Goal: Transaction & Acquisition: Book appointment/travel/reservation

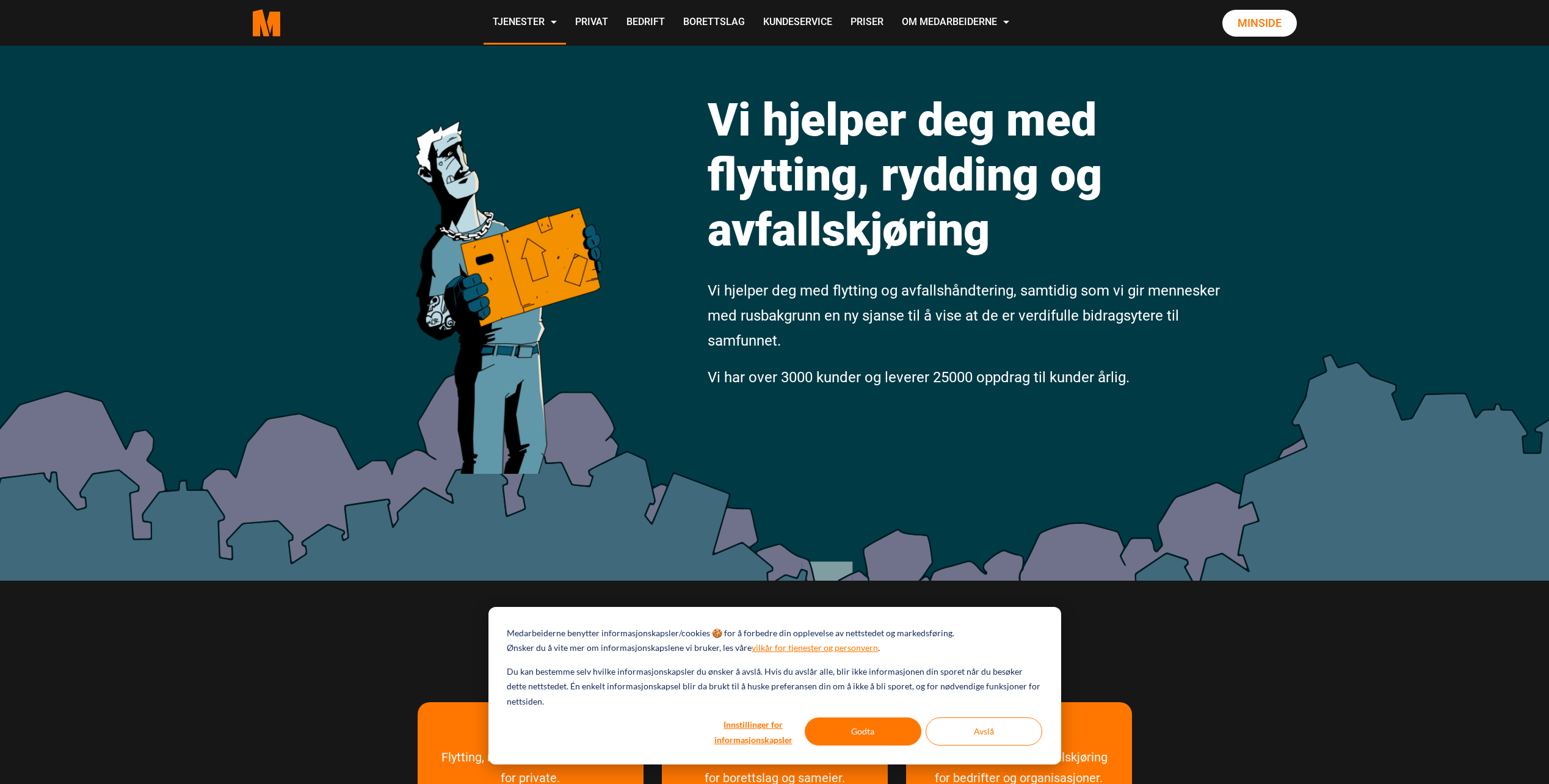
scroll to position [244, 0]
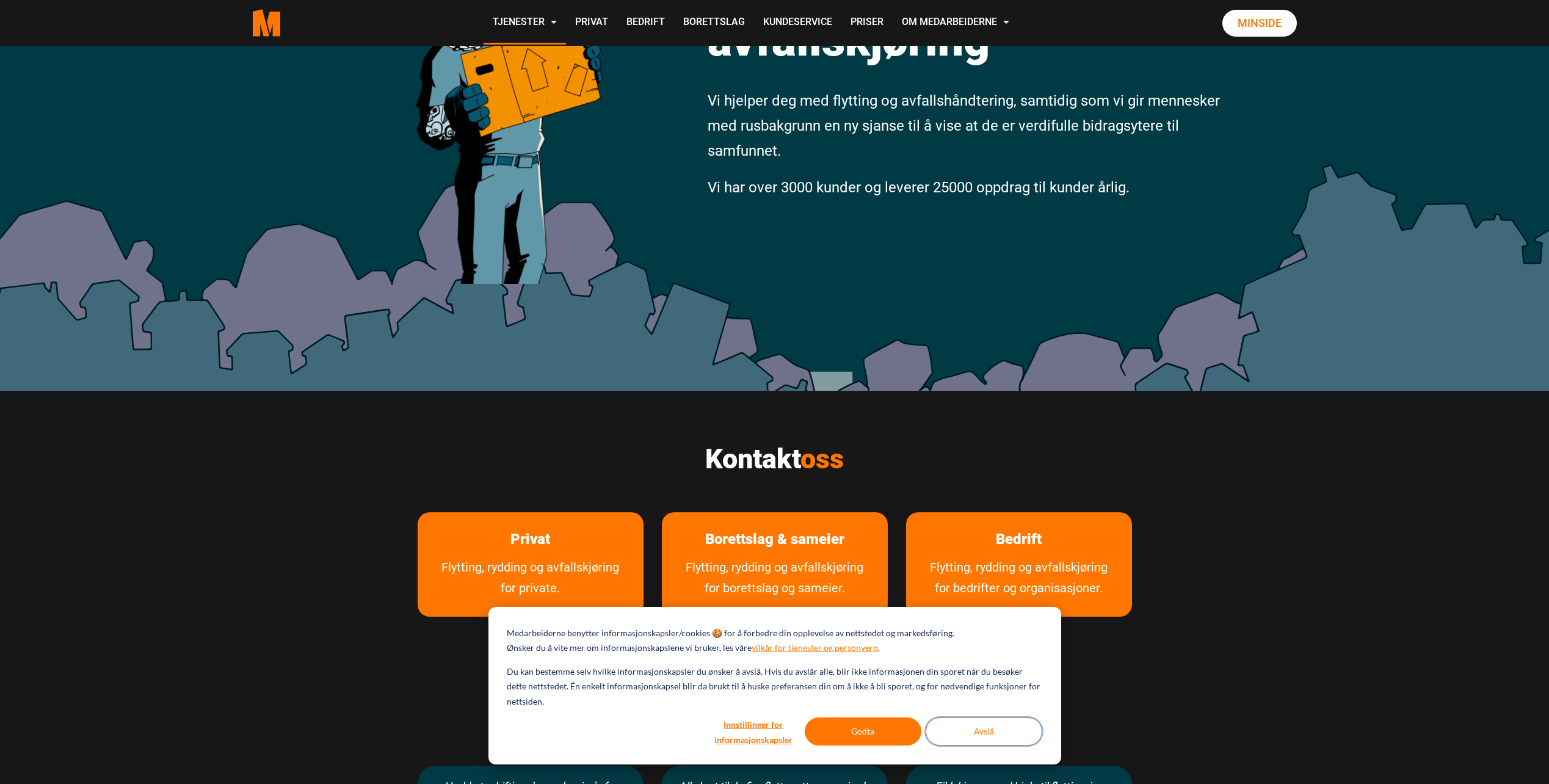
click at [955, 727] on button "Avslå" at bounding box center [984, 731] width 116 height 28
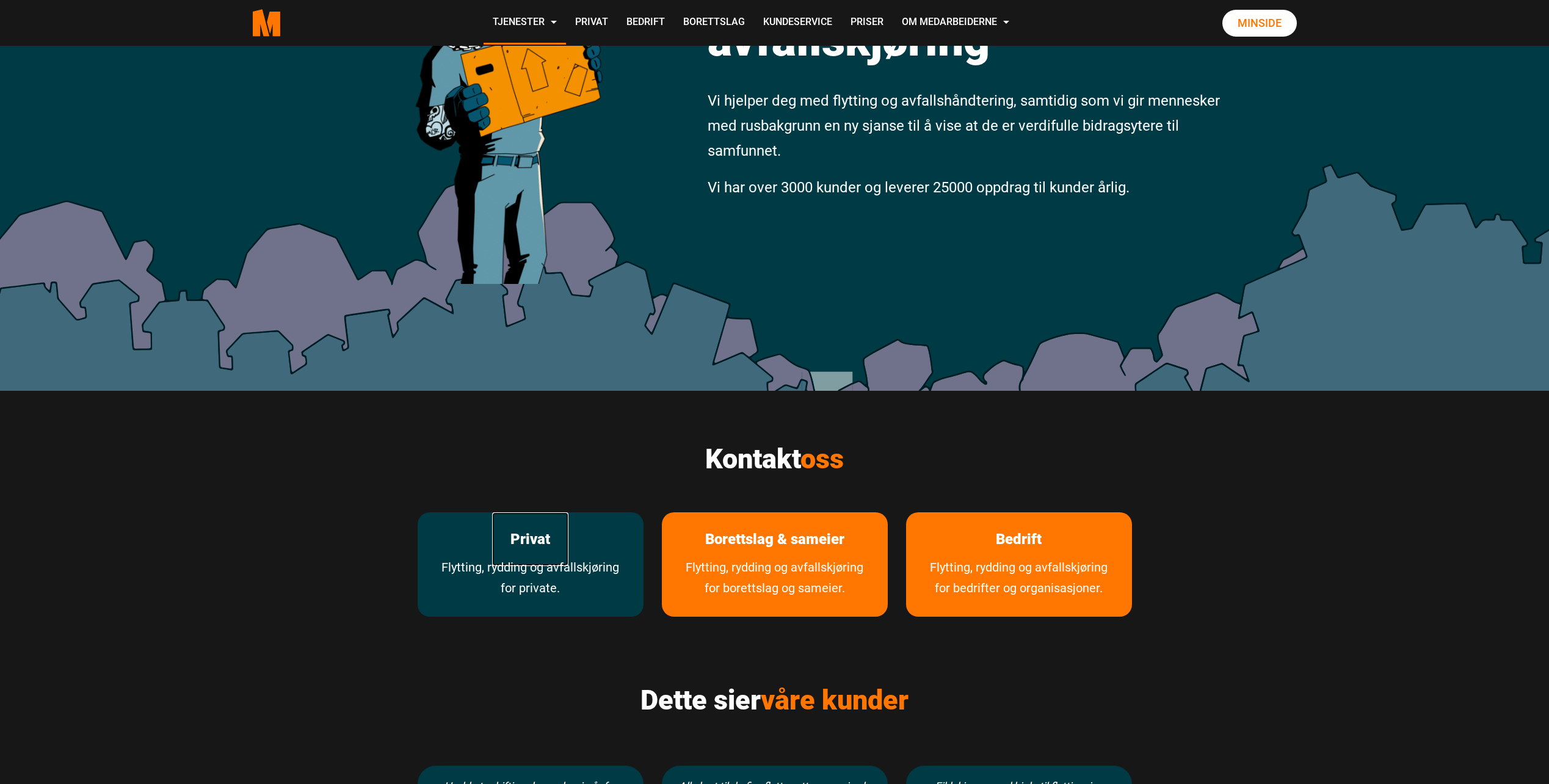
click at [561, 548] on link "Privat" at bounding box center [530, 539] width 76 height 54
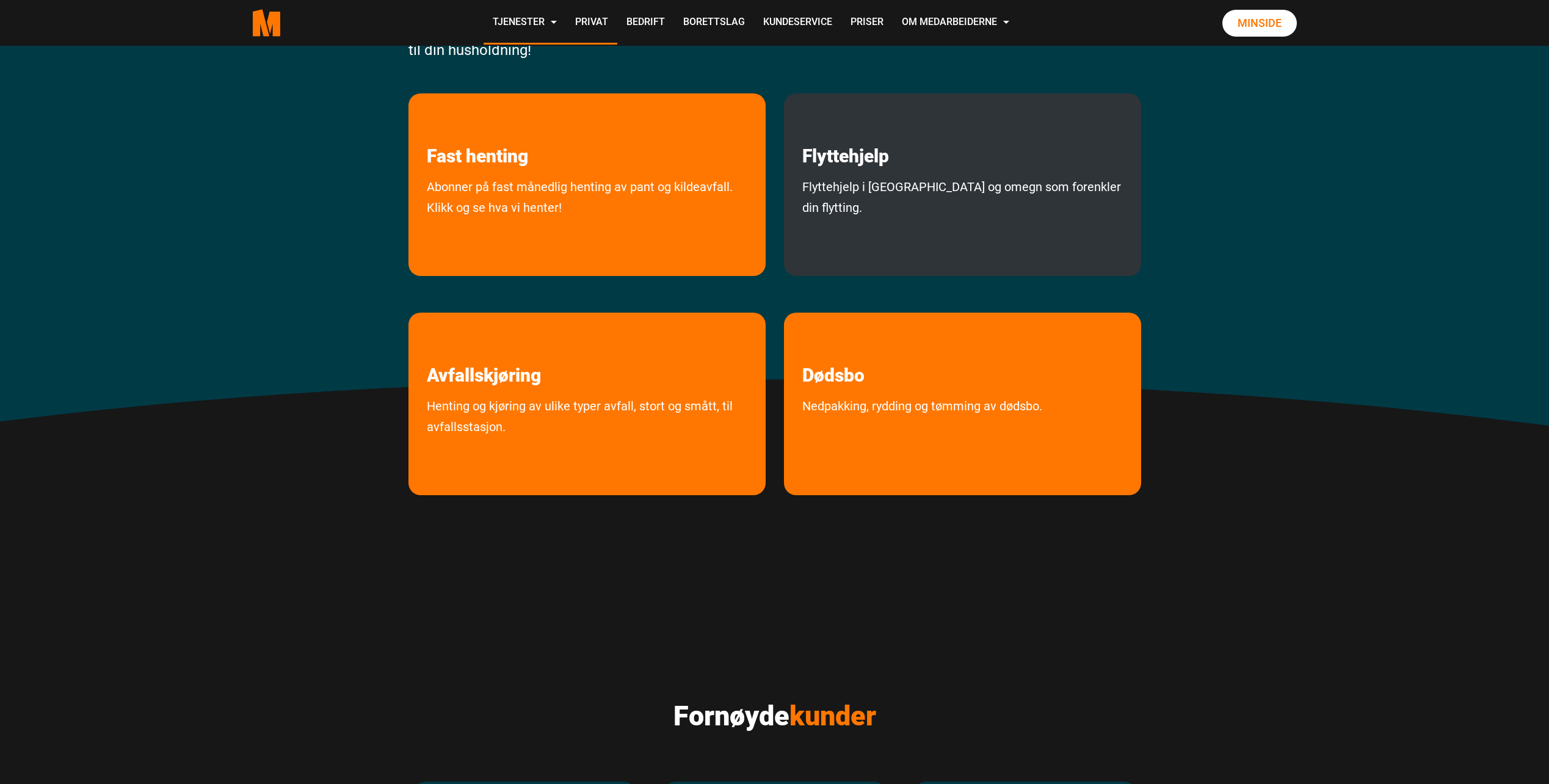
scroll to position [244, 0]
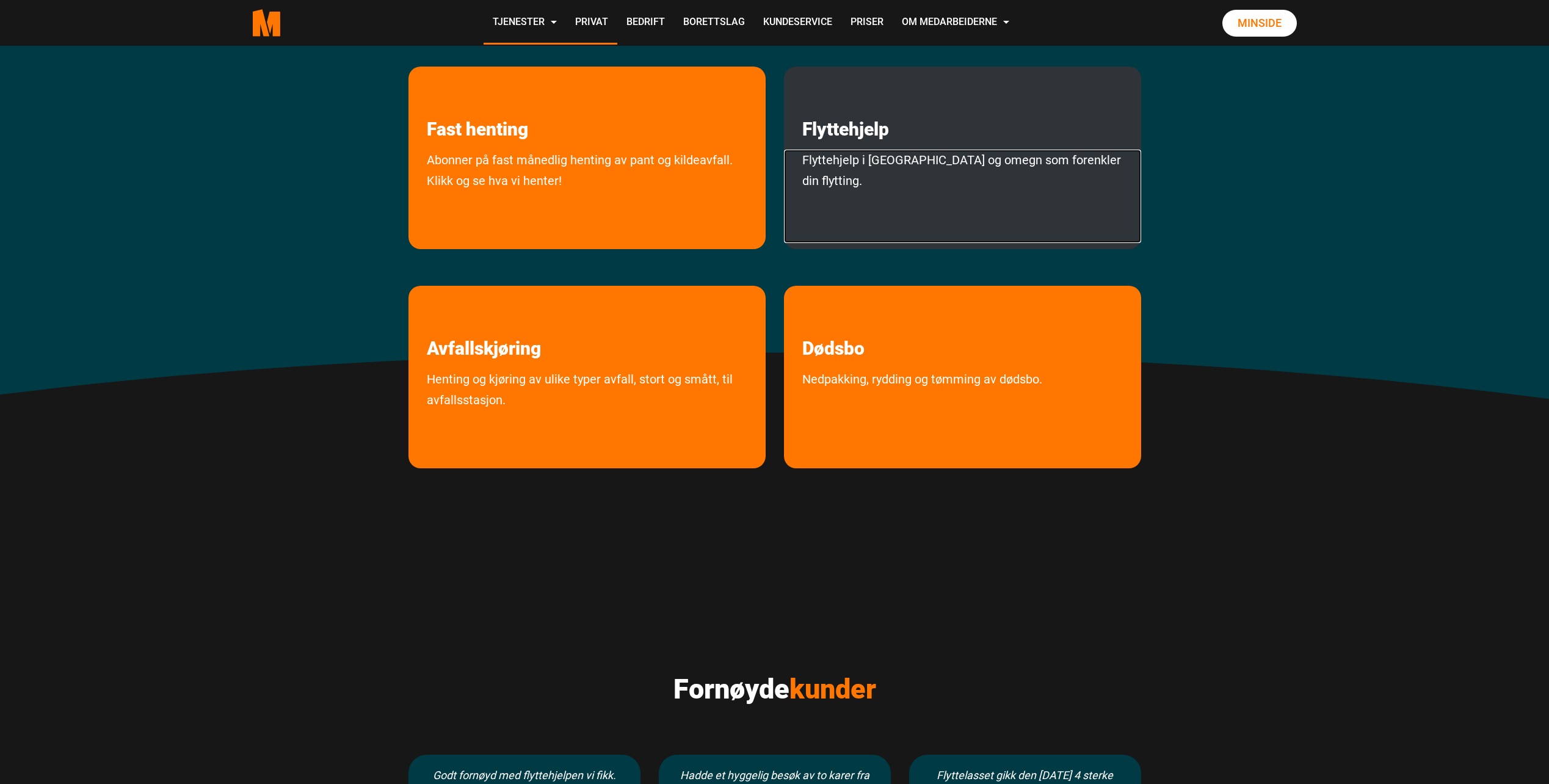
click at [867, 154] on link "Flyttehjelp i [GEOGRAPHIC_DATA] og omegn som forenkler din flytting." at bounding box center [962, 196] width 357 height 94
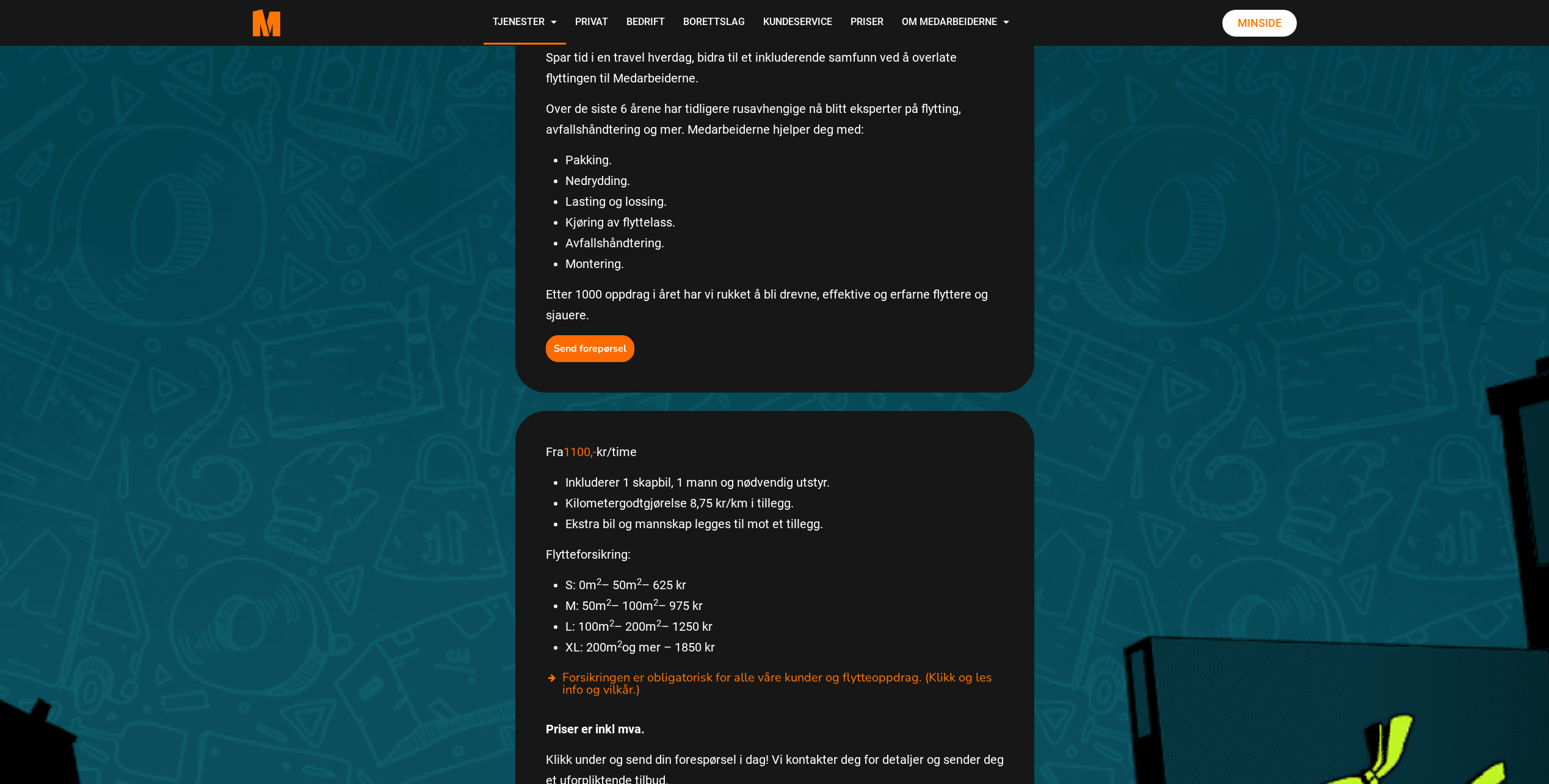
scroll to position [366, 0]
